Goal: Task Accomplishment & Management: Manage account settings

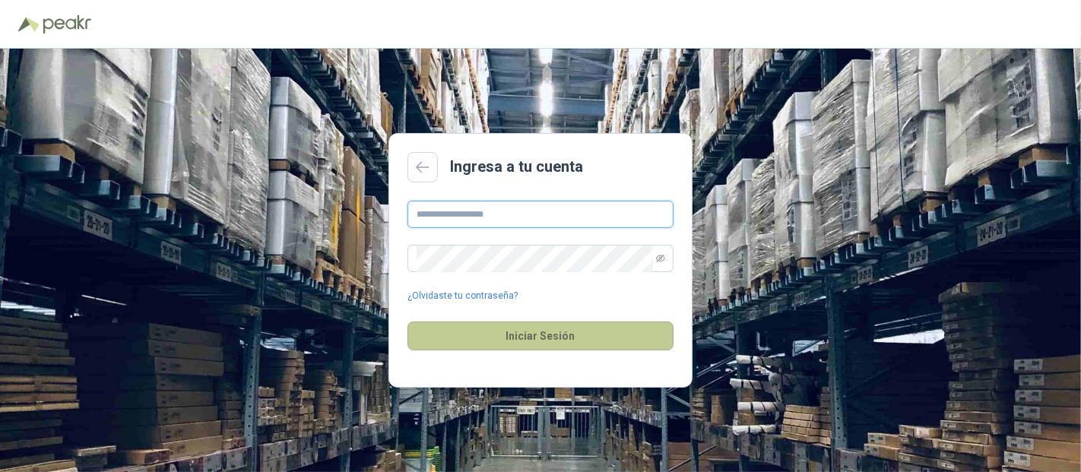
type input "**********"
click at [535, 328] on button "Iniciar Sesión" at bounding box center [540, 336] width 266 height 29
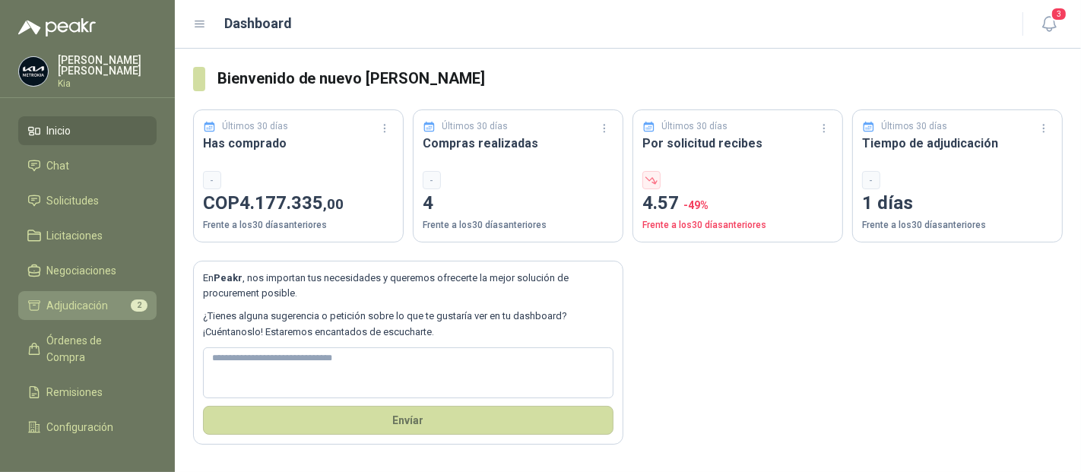
click at [91, 301] on span "Adjudicación" at bounding box center [78, 305] width 62 height 17
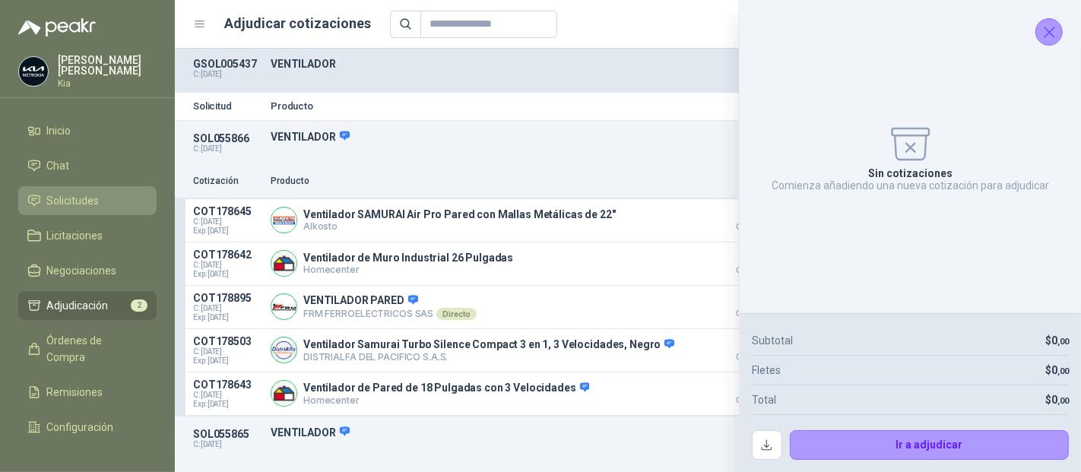
click at [71, 192] on span "Solicitudes" at bounding box center [73, 200] width 52 height 17
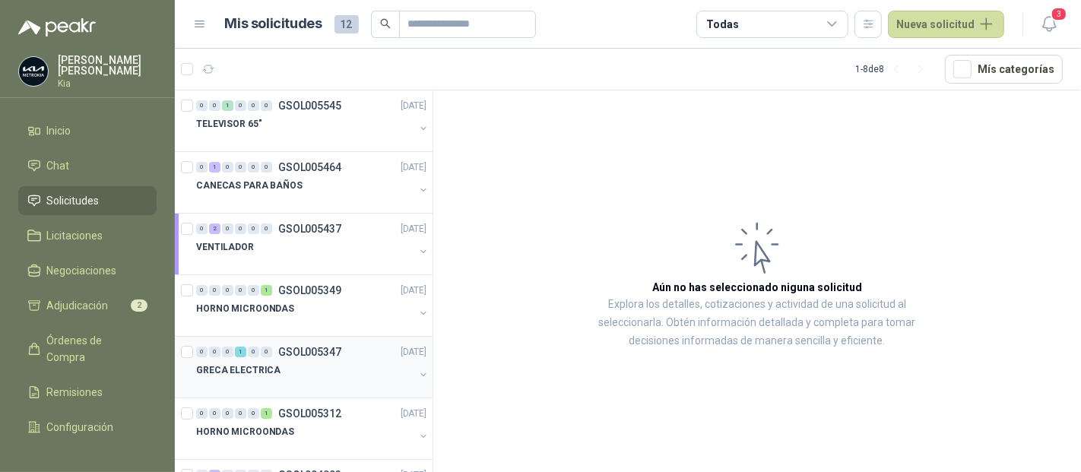
click at [309, 348] on p "GSOL005347" at bounding box center [309, 352] width 63 height 11
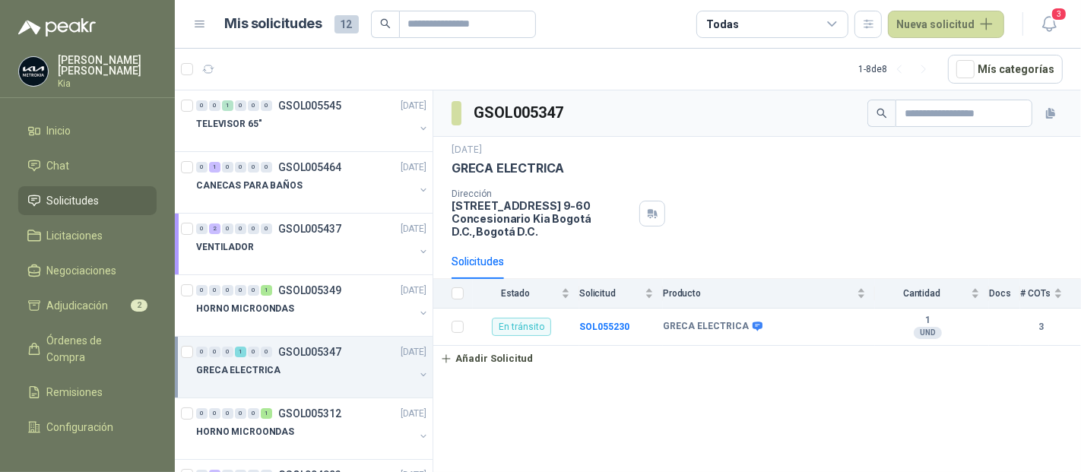
click at [834, 350] on link "Añadir Solicitud" at bounding box center [757, 359] width 648 height 26
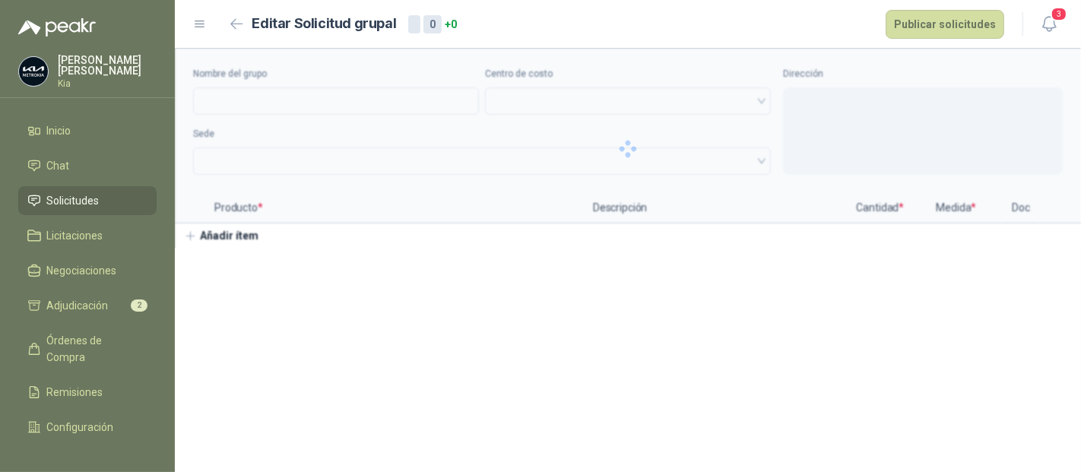
type input "**********"
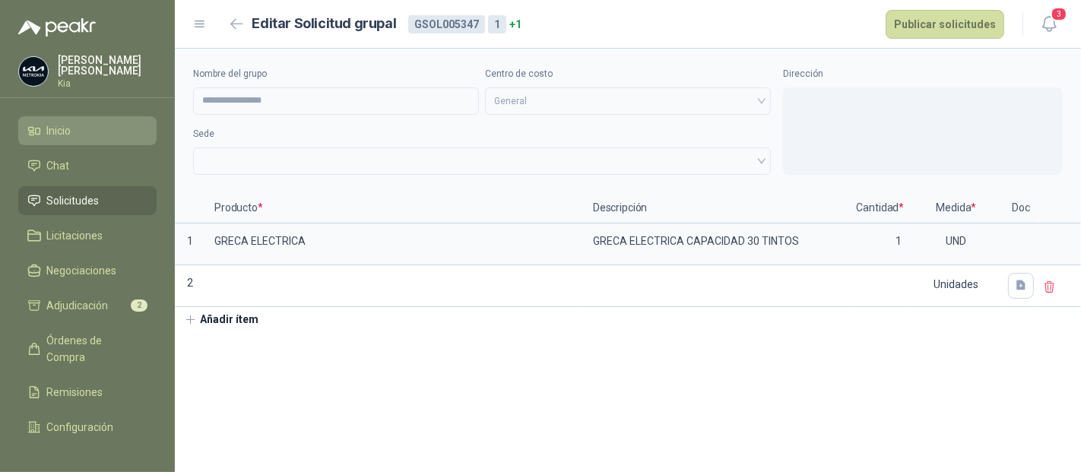
click at [69, 136] on span "Inicio" at bounding box center [59, 130] width 24 height 17
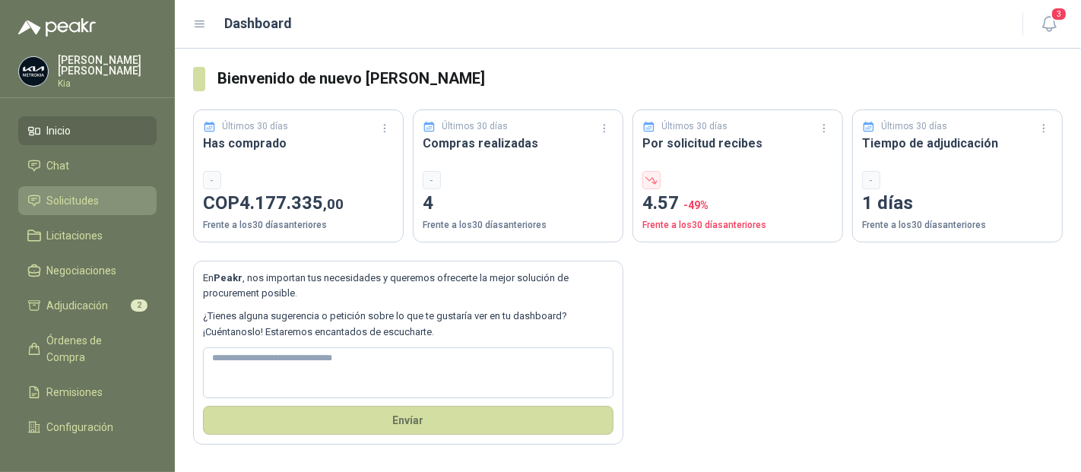
click at [75, 200] on span "Solicitudes" at bounding box center [73, 200] width 52 height 17
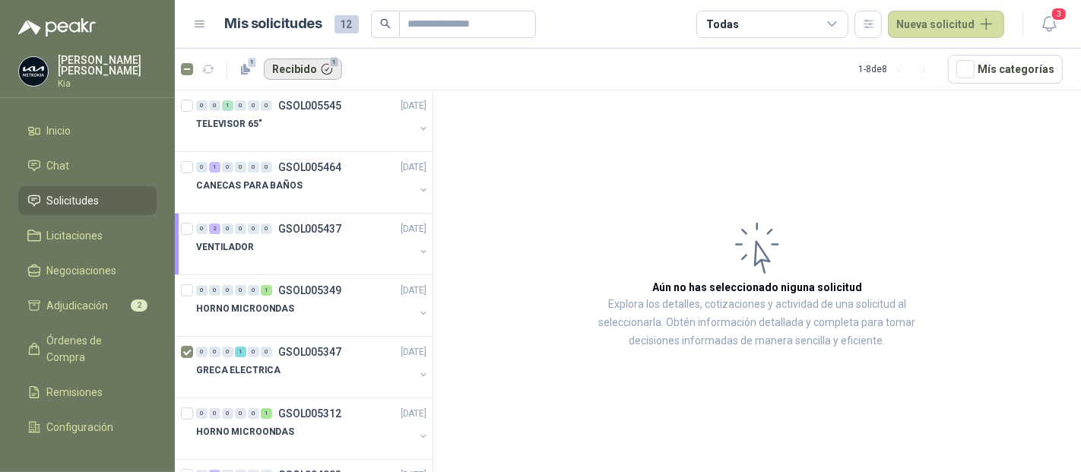
click at [289, 69] on button "Recibido 1" at bounding box center [303, 69] width 78 height 21
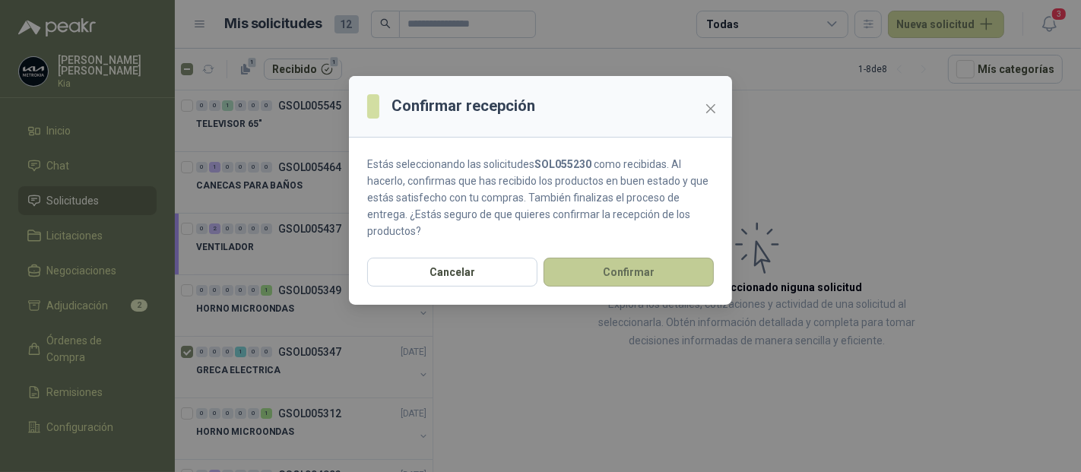
click at [633, 266] on button "Confirmar" at bounding box center [628, 272] width 170 height 29
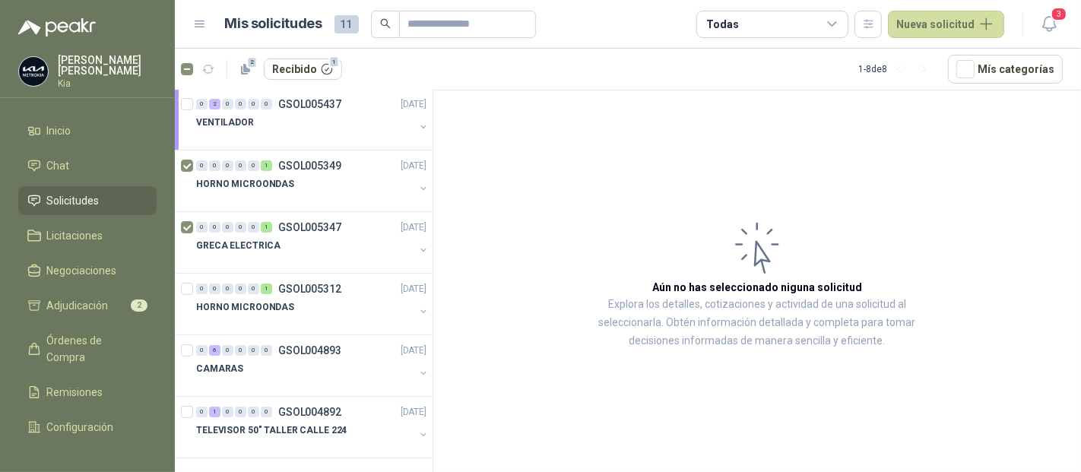
scroll to position [8, 0]
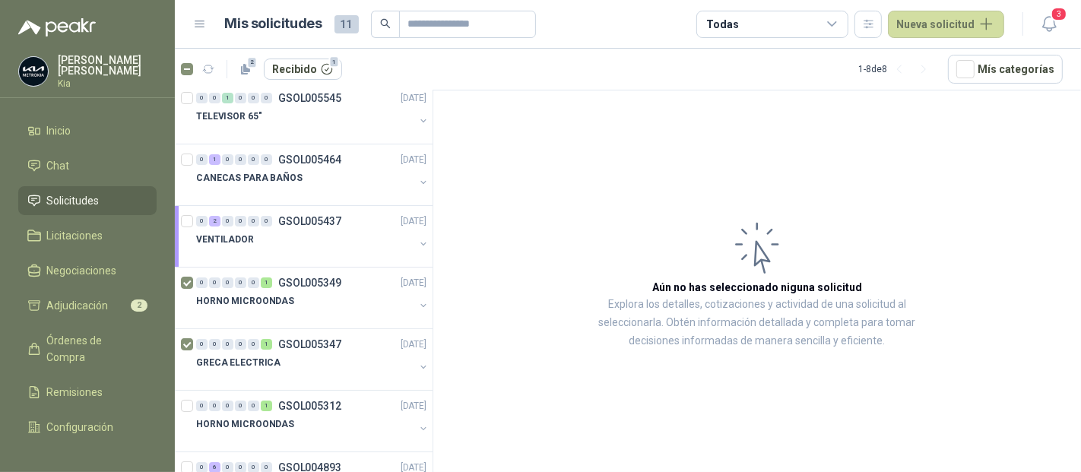
click at [101, 192] on li "Solicitudes" at bounding box center [87, 200] width 120 height 17
click at [928, 23] on button "Nueva solicitud" at bounding box center [946, 24] width 116 height 27
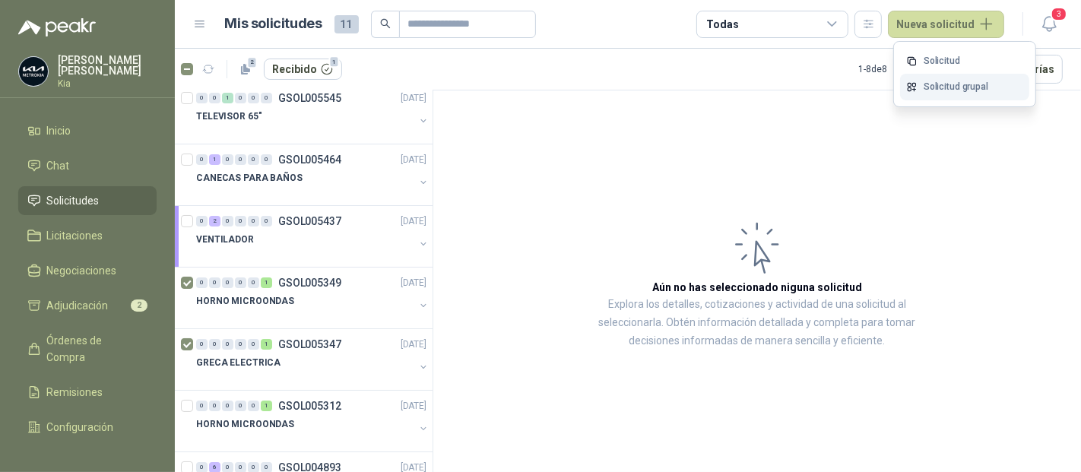
click at [944, 84] on link "Solicitud grupal" at bounding box center [964, 87] width 129 height 27
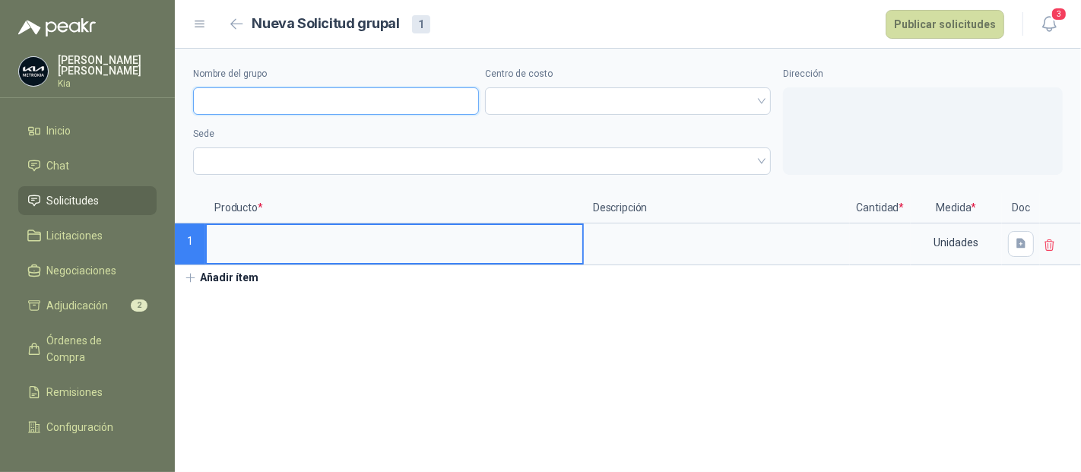
click at [272, 106] on input "Nombre del grupo" at bounding box center [336, 100] width 286 height 27
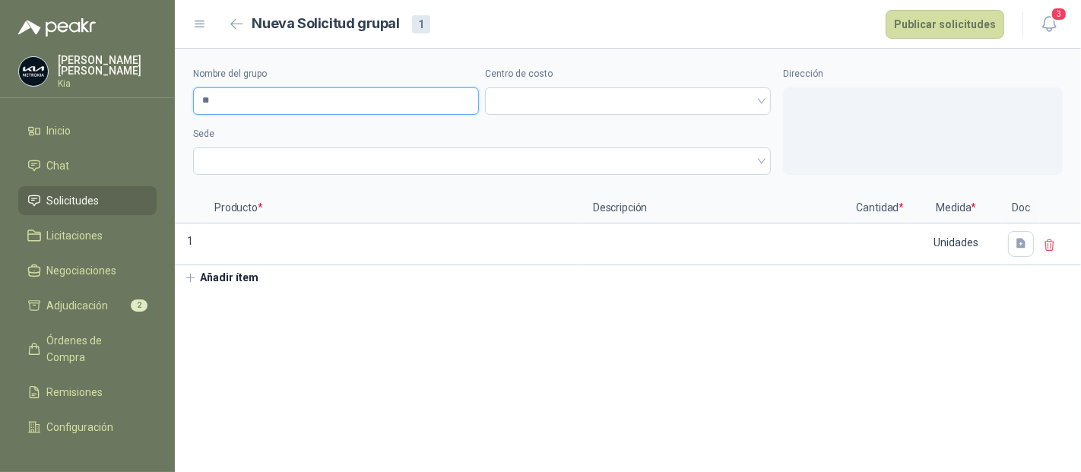
type input "*"
click at [502, 104] on span at bounding box center [628, 101] width 268 height 23
type input "**********"
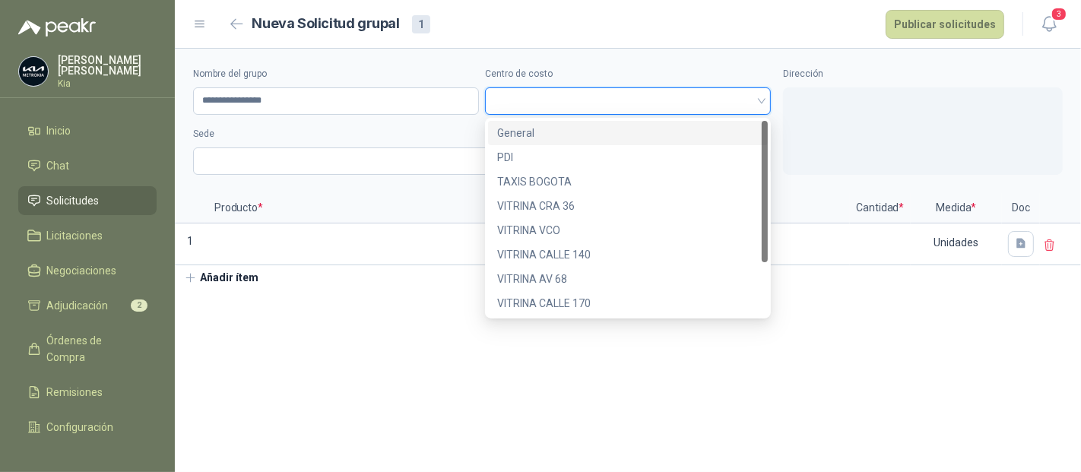
click at [511, 127] on div "General" at bounding box center [627, 133] width 261 height 17
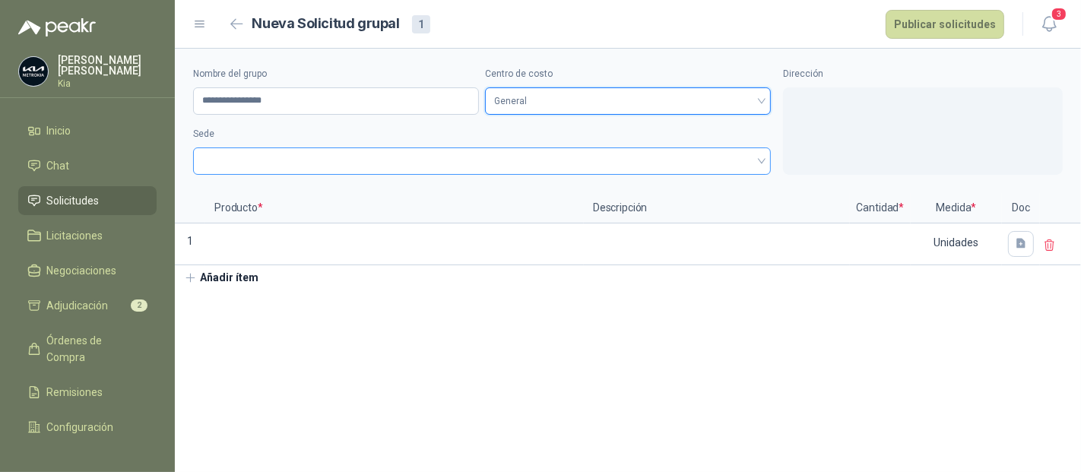
click at [279, 157] on span at bounding box center [481, 161] width 559 height 23
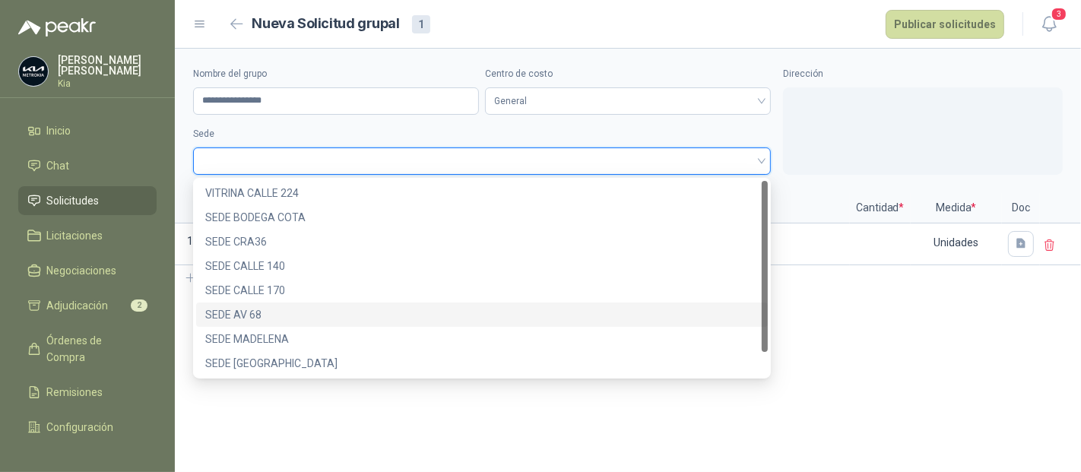
click at [246, 312] on div "SEDE AV 68" at bounding box center [481, 314] width 553 height 17
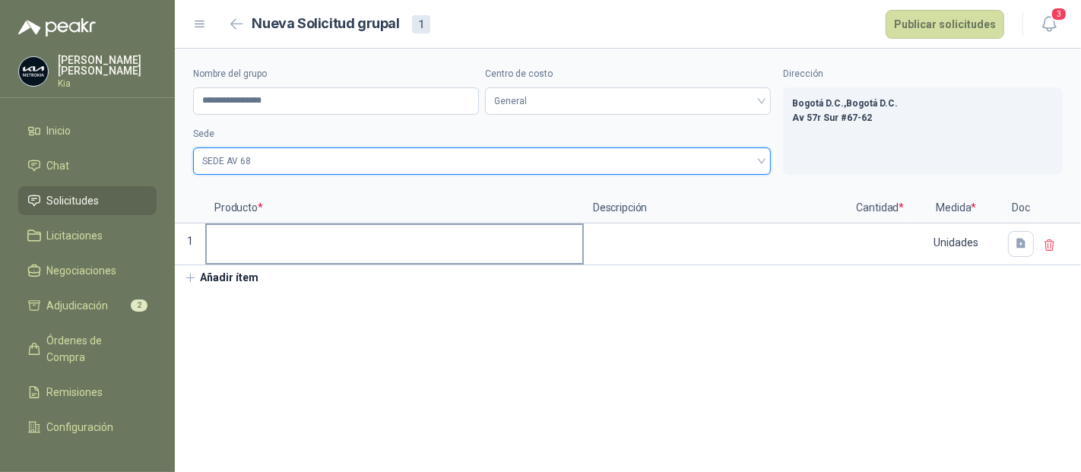
click at [277, 249] on input at bounding box center [394, 240] width 375 height 30
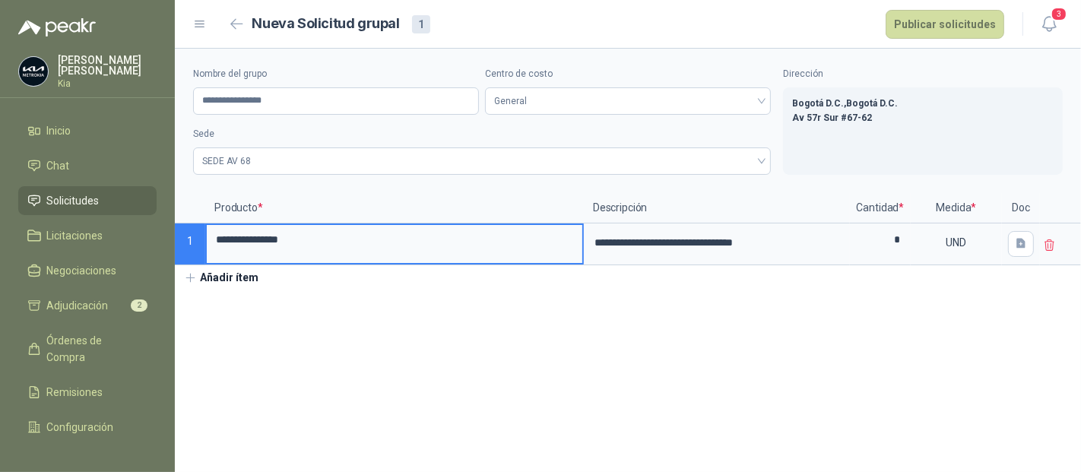
click at [865, 117] on p "Av 57r Sur #67-62" at bounding box center [922, 118] width 261 height 14
drag, startPoint x: 865, startPoint y: 118, endPoint x: 792, endPoint y: 120, distance: 73.0
click at [792, 120] on p "Av 57r Sur #67-62" at bounding box center [922, 118] width 261 height 14
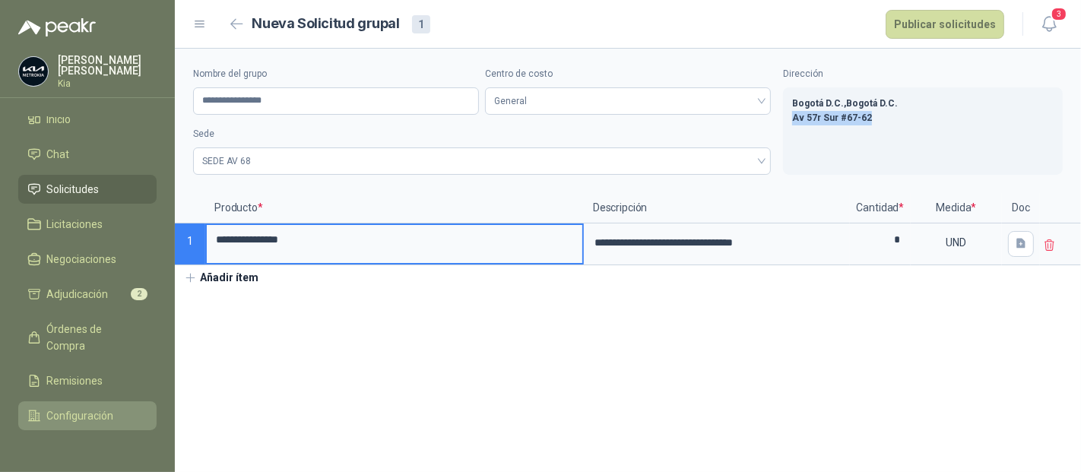
click at [66, 416] on span "Configuración" at bounding box center [80, 415] width 67 height 17
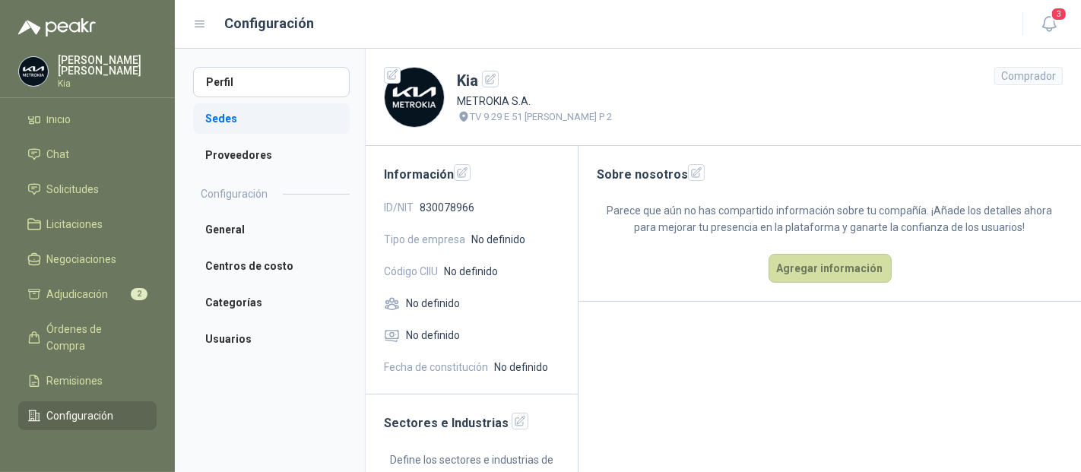
click at [228, 119] on li "Sedes" at bounding box center [271, 118] width 157 height 30
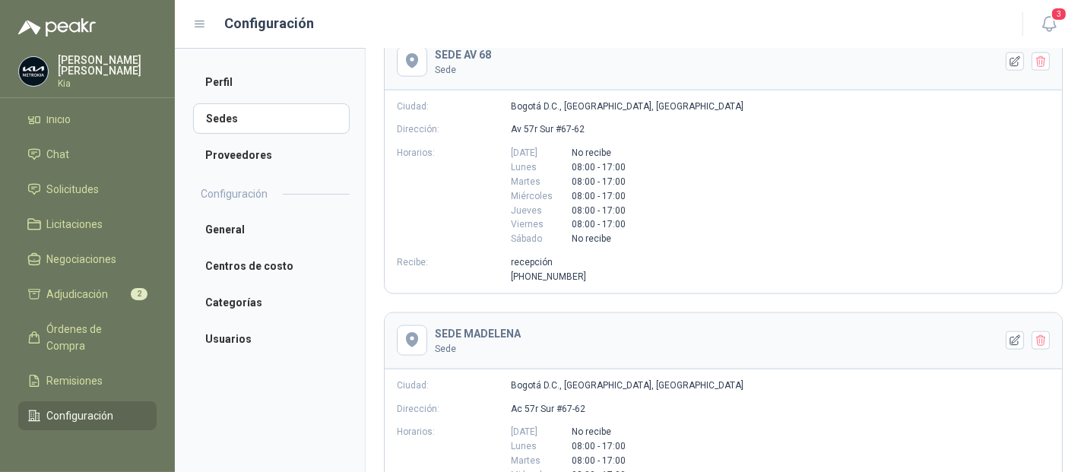
scroll to position [1569, 0]
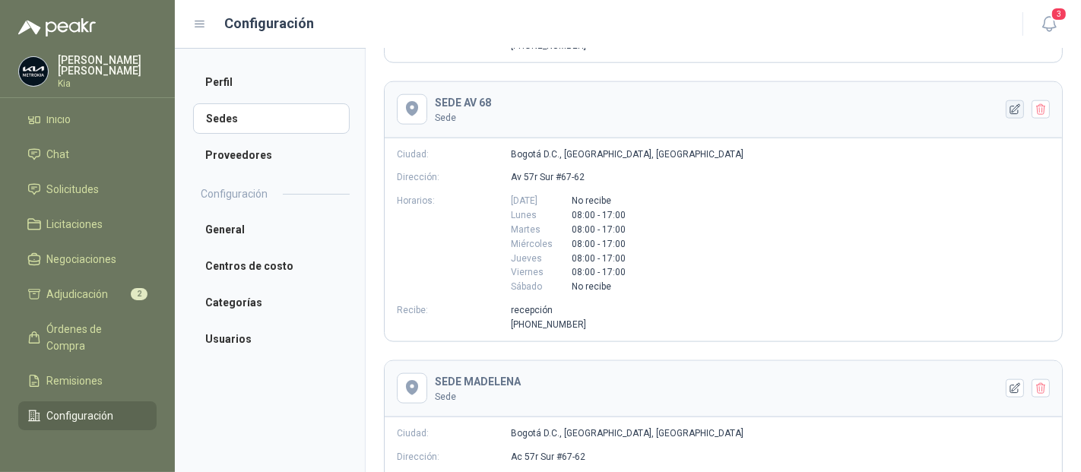
click at [1009, 103] on icon "button" at bounding box center [1015, 109] width 13 height 13
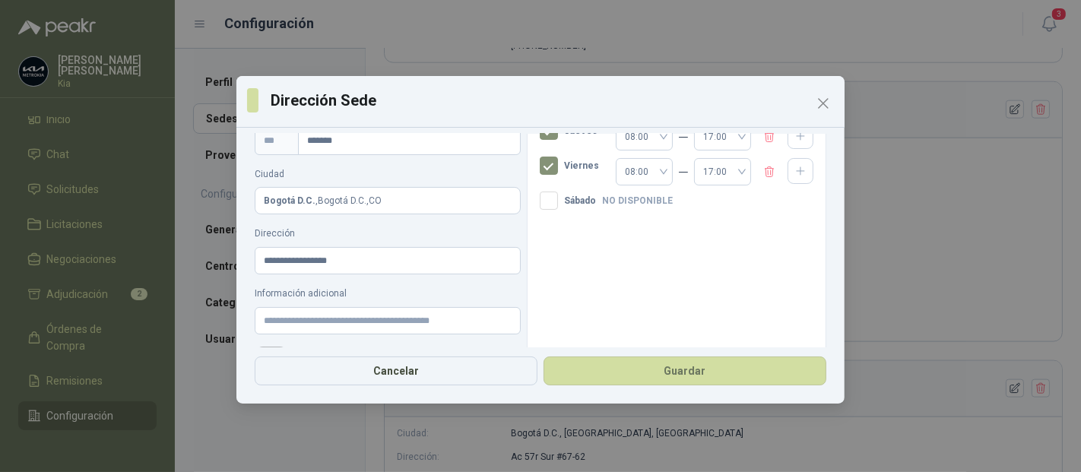
scroll to position [198, 0]
drag, startPoint x: 353, startPoint y: 257, endPoint x: 220, endPoint y: 252, distance: 132.3
click at [220, 252] on div "**********" at bounding box center [540, 236] width 1081 height 472
paste input "text"
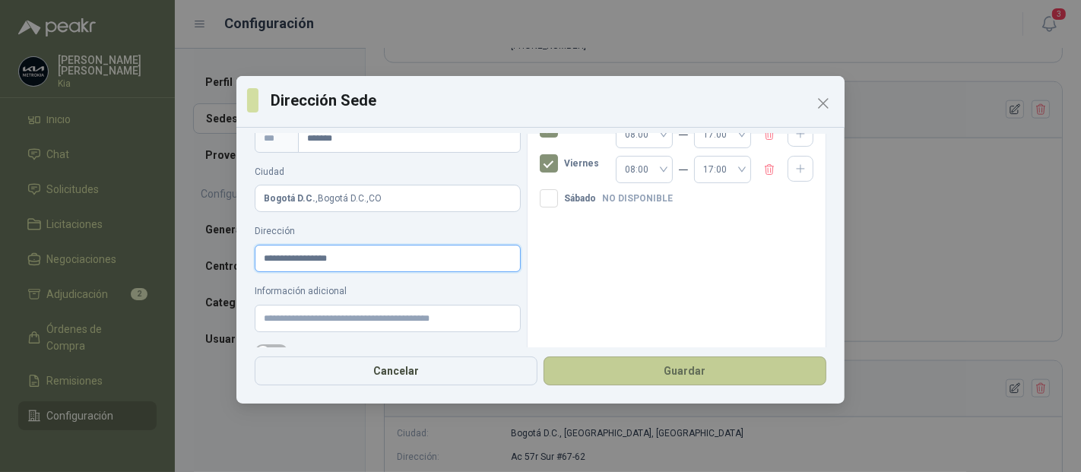
type input "**********"
click at [684, 375] on button "Guardar" at bounding box center [684, 370] width 283 height 29
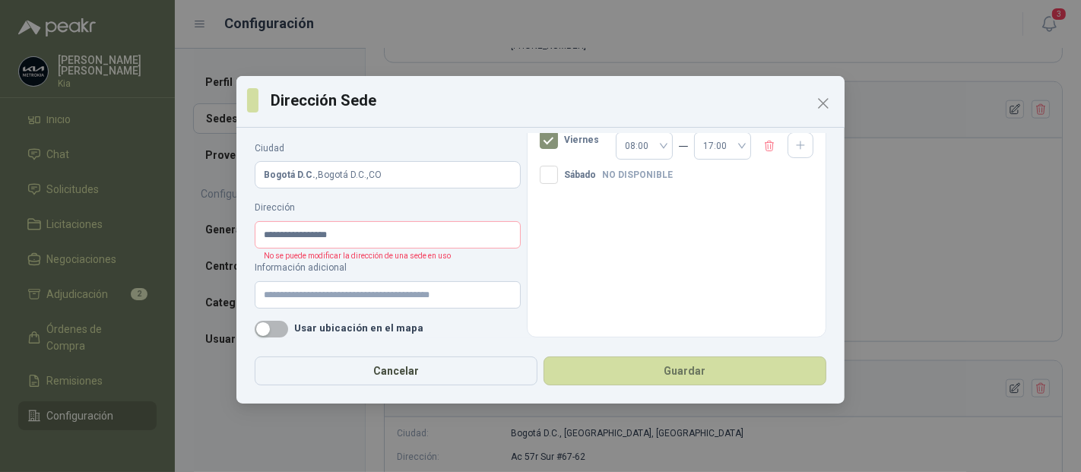
scroll to position [223, 0]
click at [708, 374] on button "Guardar" at bounding box center [684, 370] width 283 height 29
